Goal: Find specific page/section: Find specific page/section

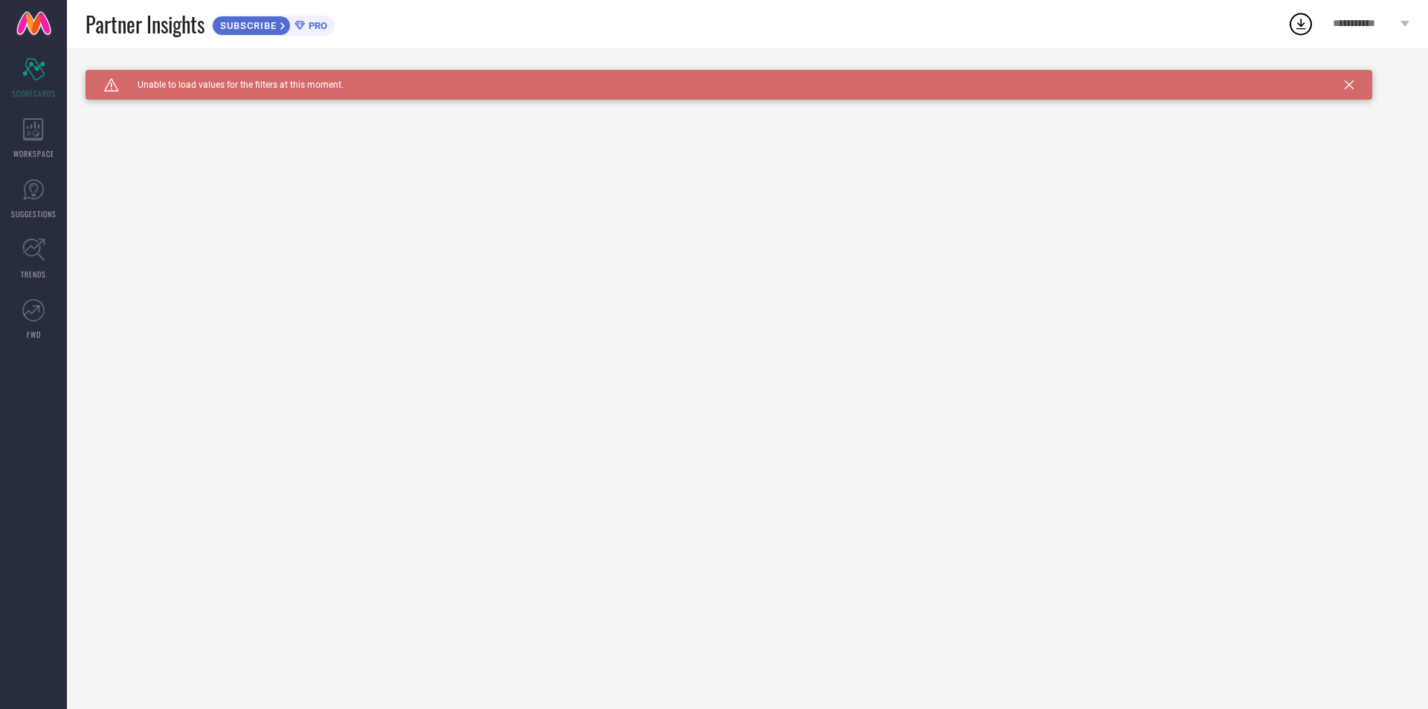
click at [7, 118] on div "WORKSPACE" at bounding box center [33, 139] width 67 height 60
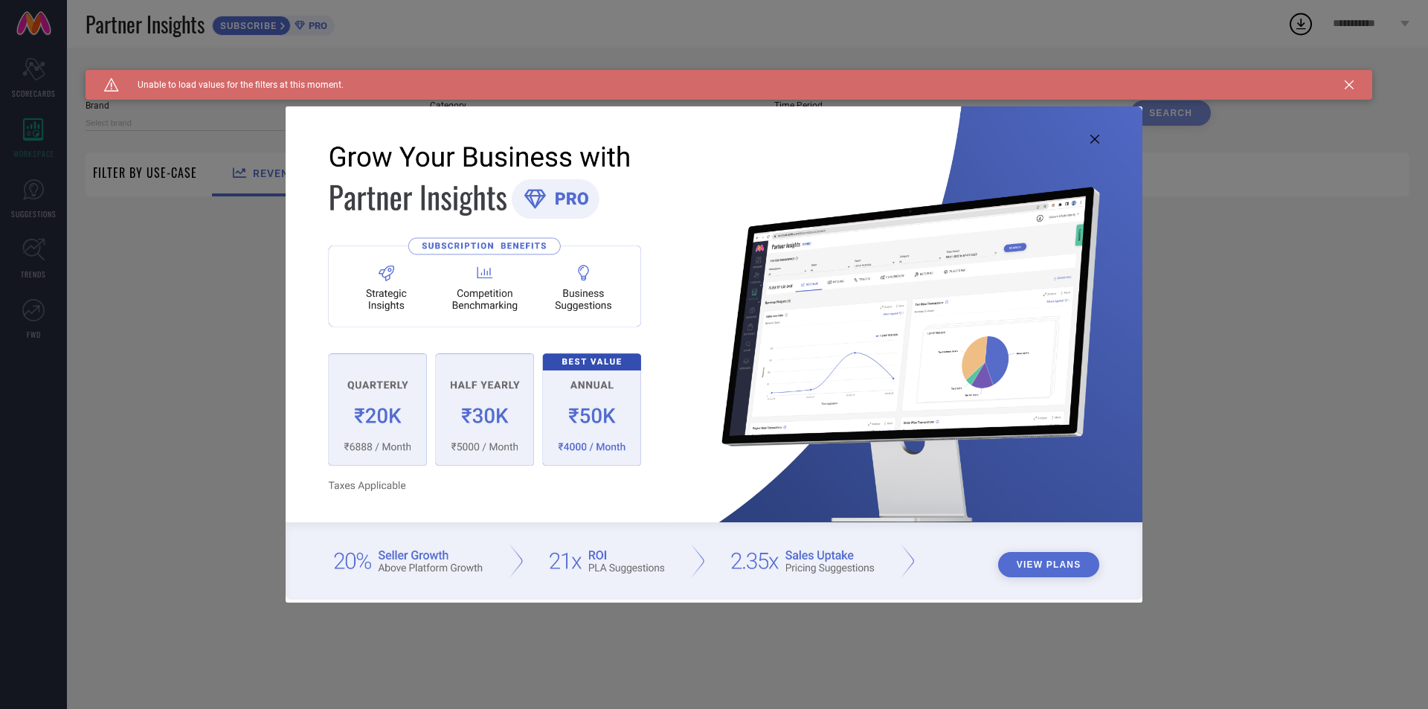
type input "1 STOP FASHION"
type input "All"
click at [1093, 143] on icon at bounding box center [1095, 139] width 9 height 9
